Goal: Find specific page/section: Find specific page/section

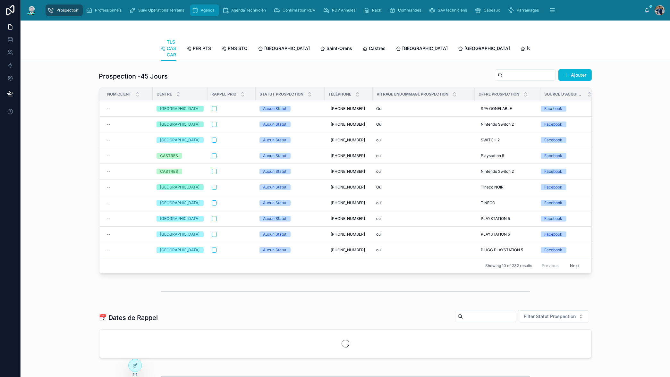
click at [203, 5] on link "Agenda" at bounding box center [204, 10] width 29 height 12
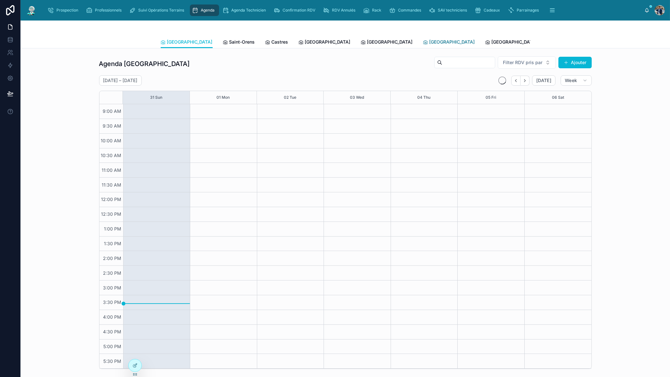
click at [430, 41] on span "[GEOGRAPHIC_DATA]" at bounding box center [453, 42] width 46 height 6
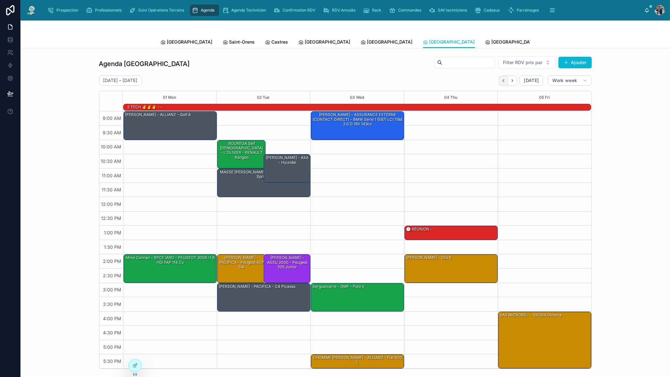
click at [501, 80] on icon "Back" at bounding box center [503, 80] width 5 height 5
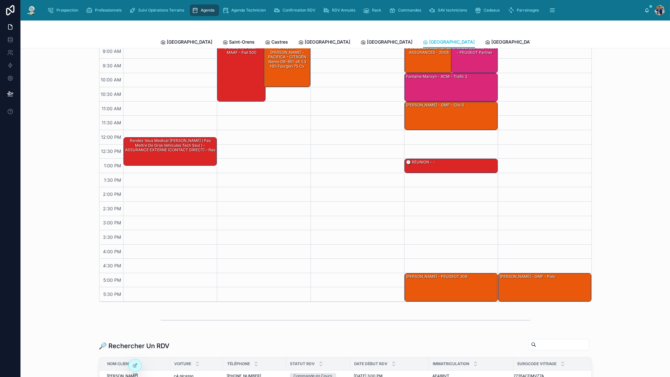
scroll to position [37, 0]
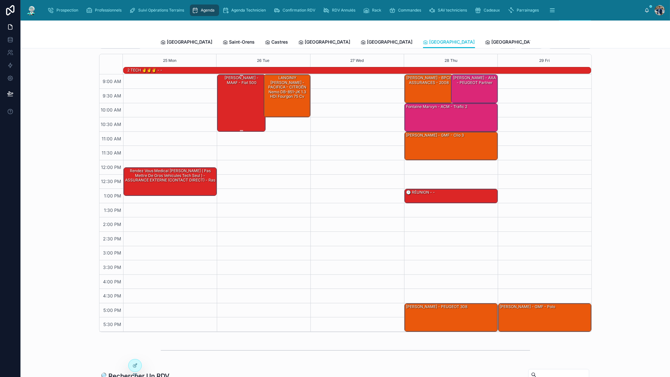
click at [243, 92] on div "[PERSON_NAME] - MAAF - fiat 500" at bounding box center [241, 103] width 47 height 56
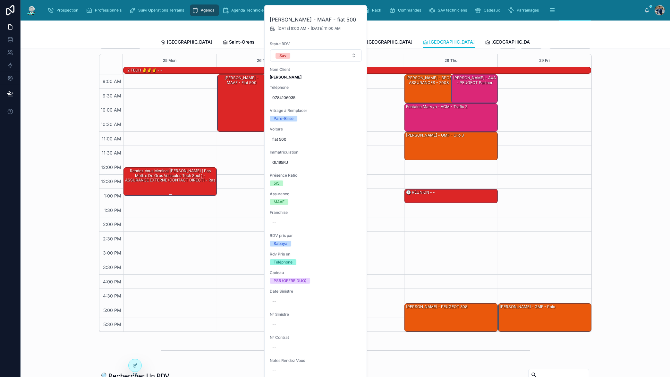
click at [179, 185] on div "rendez vous medical [PERSON_NAME] ( pas mettre de gros vehicules tech seul ) - …" at bounding box center [170, 181] width 91 height 27
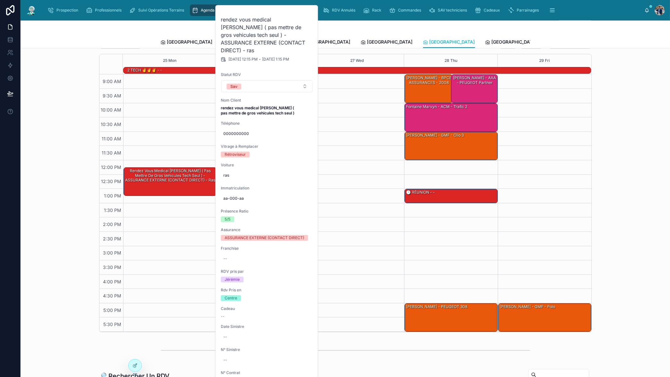
click at [168, 70] on div "2 TECH ✌️✌️✌️ - -" at bounding box center [359, 70] width 464 height 6
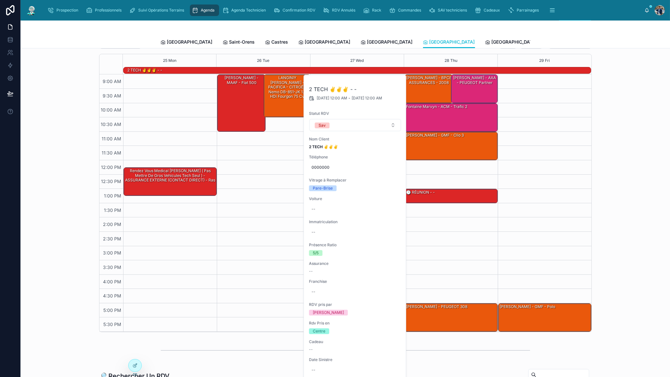
click at [641, 122] on div "Agenda [GEOGRAPHIC_DATA] pris par Ajouter [DATE] – [DATE] [DATE] Work week 25 M…" at bounding box center [345, 176] width 639 height 318
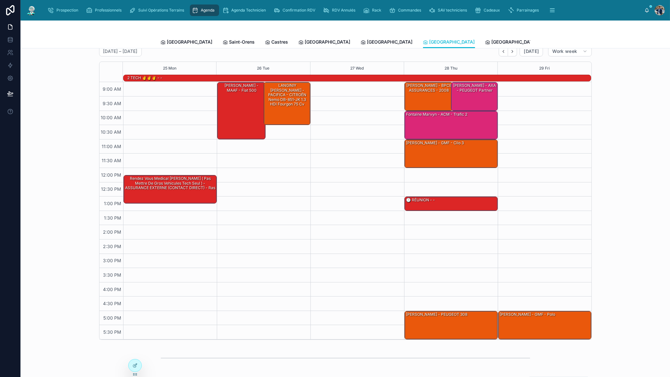
scroll to position [26, 0]
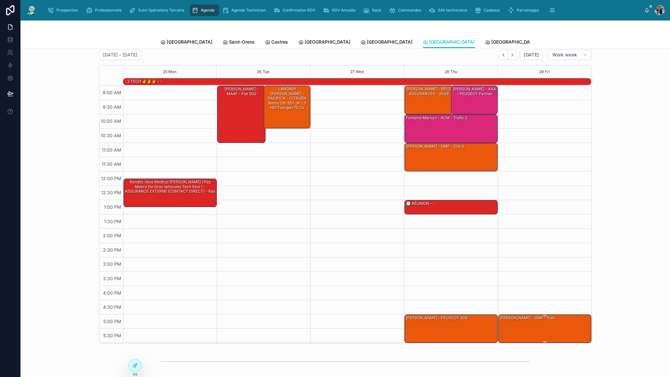
click at [534, 324] on div "[PERSON_NAME] - GMF - polo" at bounding box center [544, 328] width 91 height 27
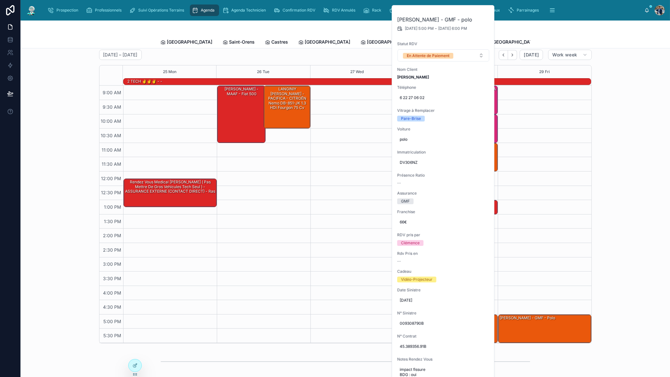
click at [620, 263] on div "Agenda [GEOGRAPHIC_DATA] pris par Ajouter [DATE] – [DATE] [DATE] Work week 25 M…" at bounding box center [345, 187] width 639 height 318
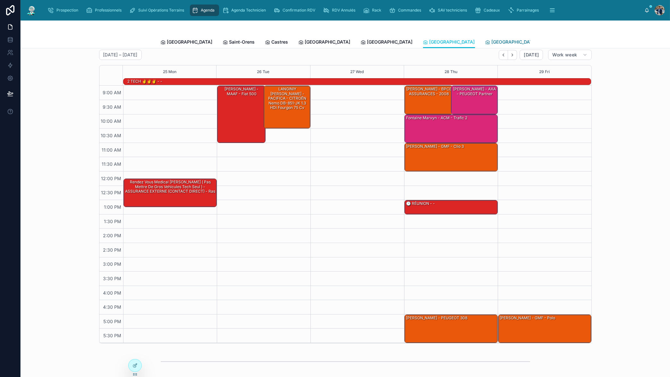
click at [492, 40] on span "[GEOGRAPHIC_DATA]" at bounding box center [515, 42] width 46 height 6
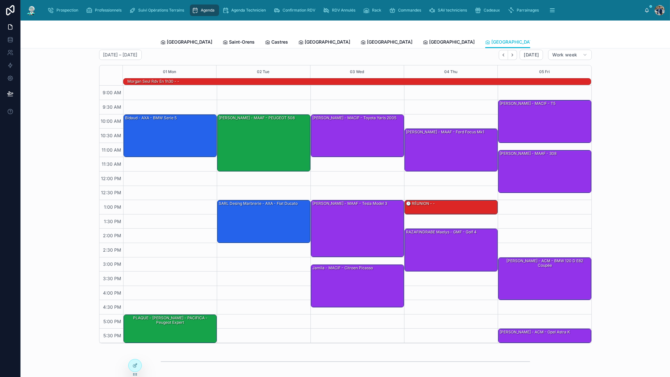
click at [608, 118] on div "Agenda Poitiers Filter RDV pris par Ajouter [DATE] – [DATE] [DATE] Work week 01…" at bounding box center [345, 187] width 639 height 318
